Goal: Information Seeking & Learning: Learn about a topic

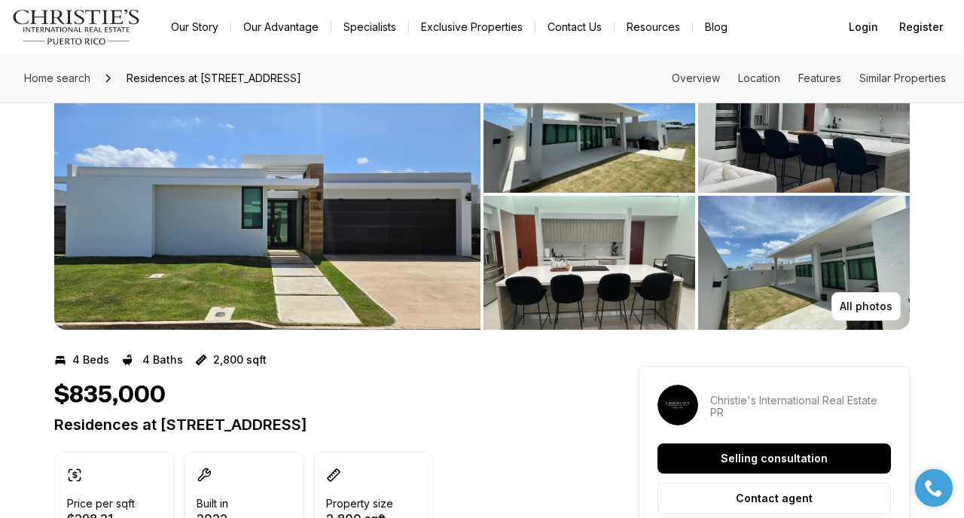
scroll to position [69, 0]
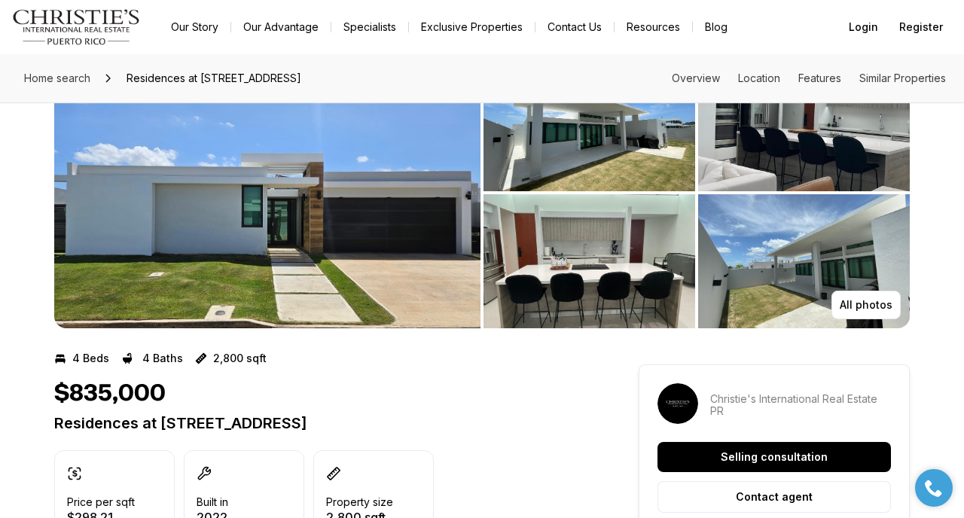
click at [403, 215] on img "View image gallery" at bounding box center [267, 192] width 426 height 271
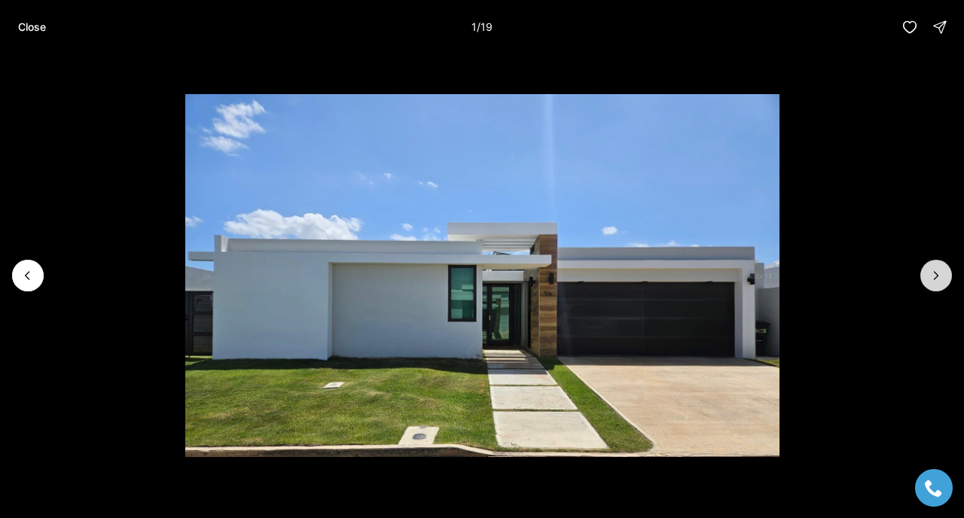
click at [936, 279] on icon "Next slide" at bounding box center [935, 275] width 15 height 15
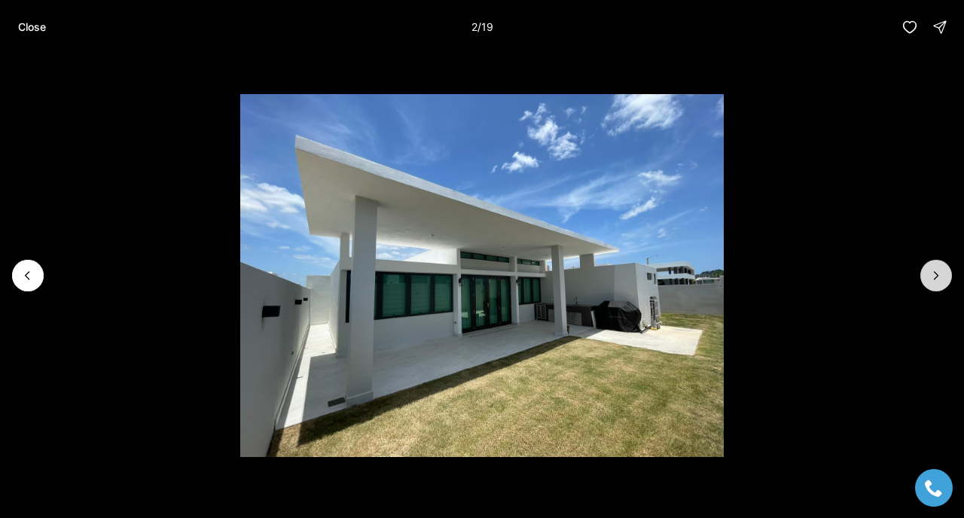
click at [936, 279] on icon "Next slide" at bounding box center [935, 275] width 15 height 15
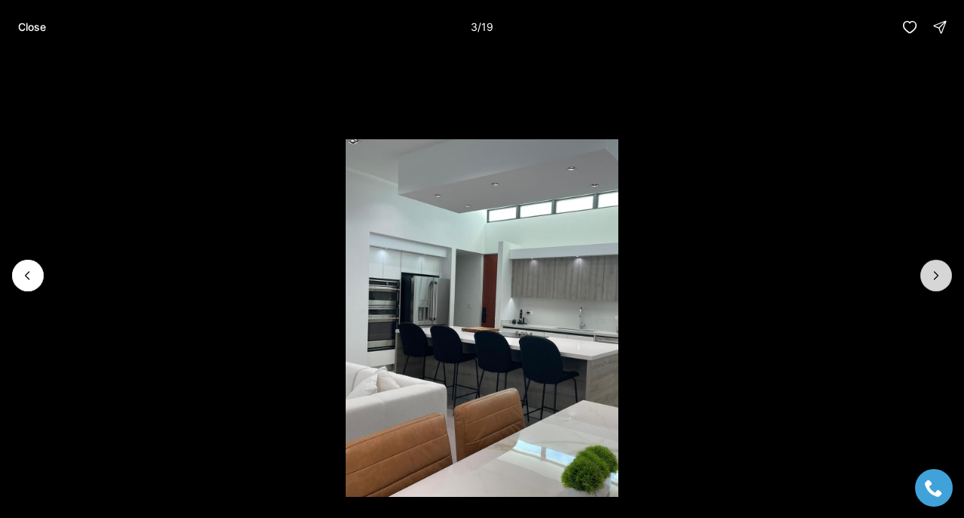
click at [936, 279] on icon "Next slide" at bounding box center [935, 275] width 15 height 15
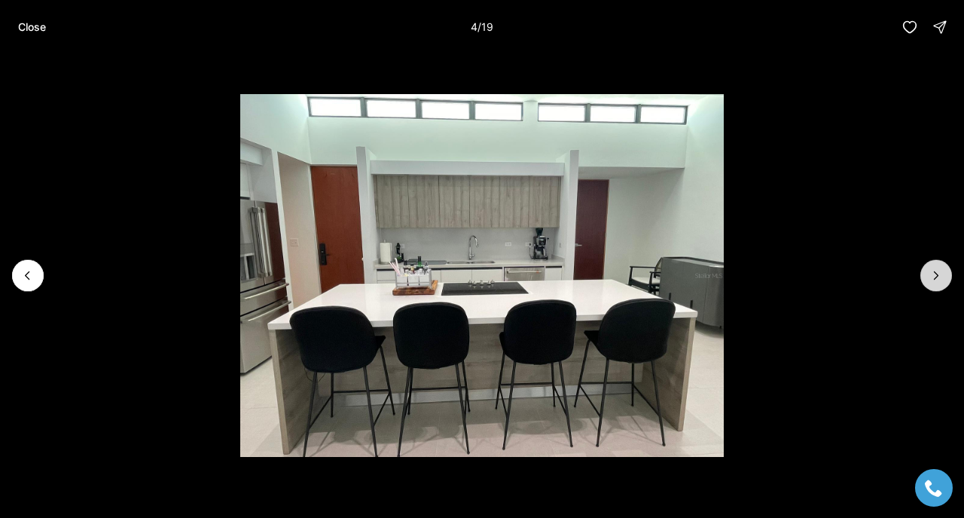
click at [936, 279] on icon "Next slide" at bounding box center [935, 275] width 15 height 15
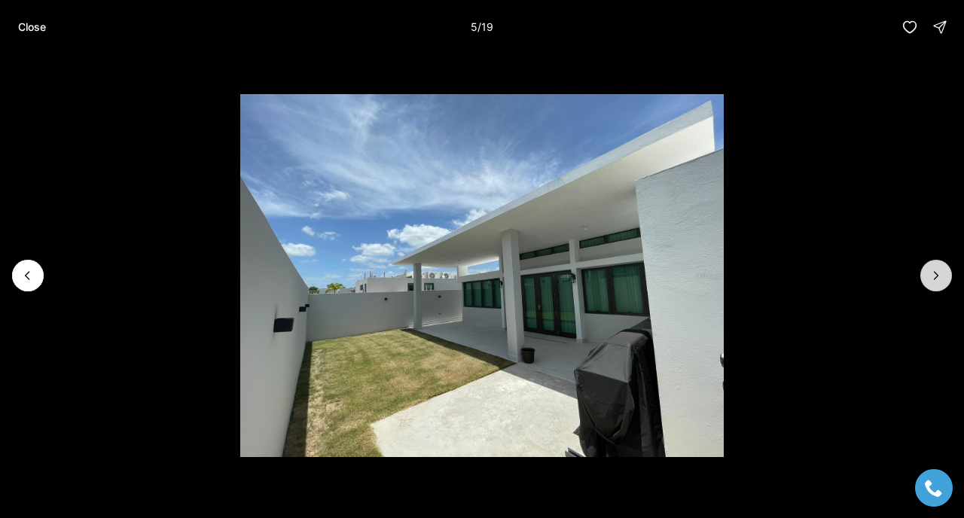
click at [936, 279] on icon "Next slide" at bounding box center [935, 275] width 15 height 15
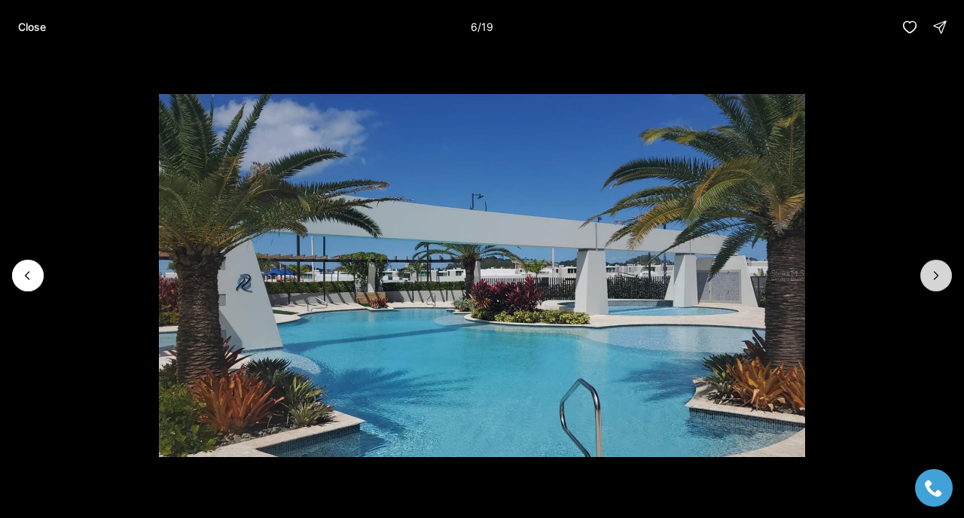
click at [936, 279] on icon "Next slide" at bounding box center [935, 275] width 15 height 15
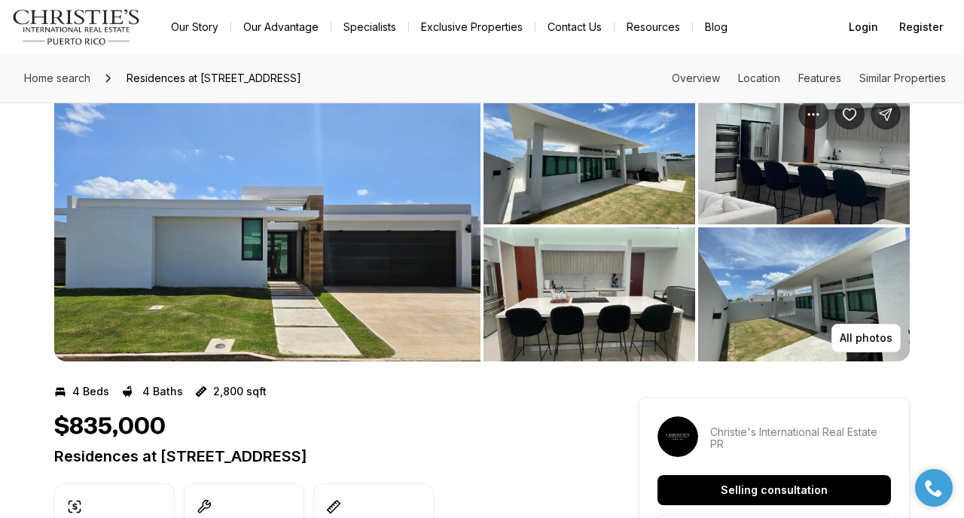
scroll to position [30, 0]
